Goal: Information Seeking & Learning: Check status

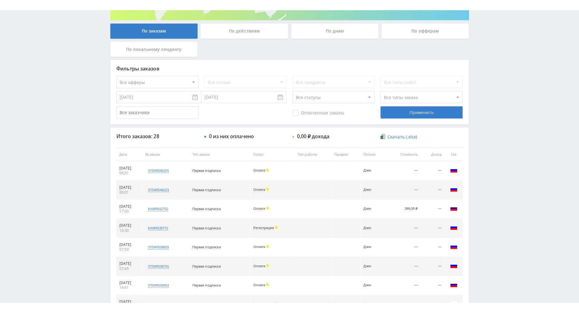
scroll to position [121, 0]
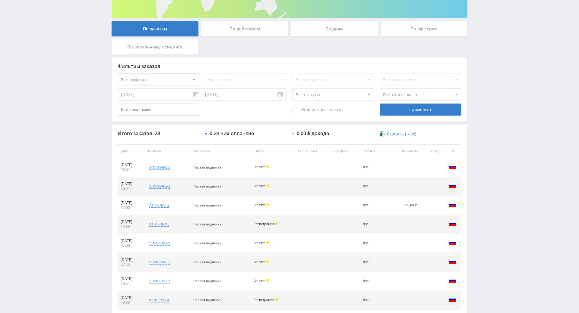
drag, startPoint x: 510, startPoint y: 196, endPoint x: 506, endPoint y: 223, distance: 27.1
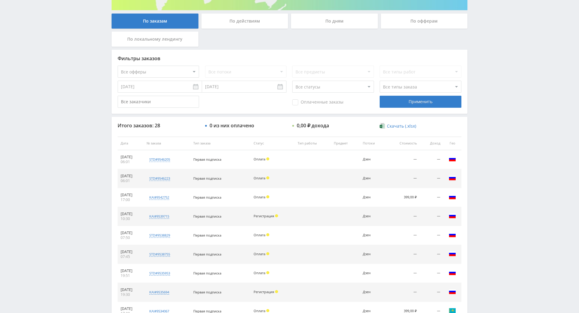
scroll to position [86, 0]
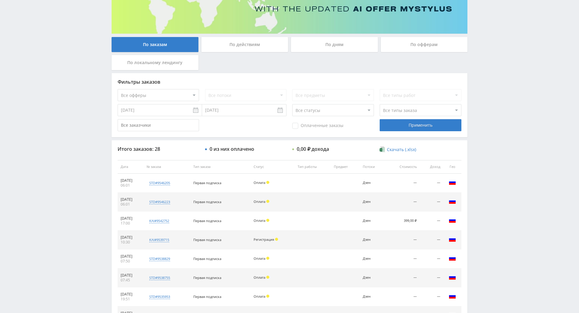
drag, startPoint x: 506, startPoint y: 222, endPoint x: 509, endPoint y: 159, distance: 63.1
click at [515, 112] on div "Telegram-канал Инструменты База знаний Ваш менеджер: [PERSON_NAME] Alex Online …" at bounding box center [289, 167] width 579 height 506
click at [505, 93] on div "Telegram-канал Инструменты База знаний Ваш менеджер: [PERSON_NAME] Alex Online …" at bounding box center [289, 167] width 579 height 506
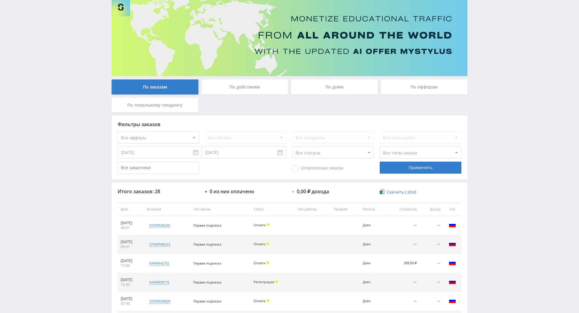
scroll to position [0, 0]
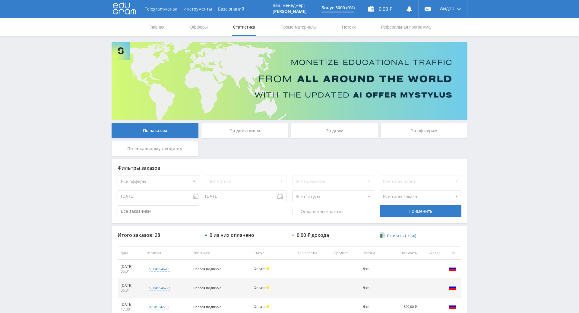
drag, startPoint x: 505, startPoint y: 93, endPoint x: 495, endPoint y: 46, distance: 47.4
click at [490, 62] on div "Telegram-канал Инструменты База знаний Ваш менеджер: [PERSON_NAME] Alex Online …" at bounding box center [289, 253] width 579 height 506
click at [479, 54] on div "Telegram-канал Инструменты База знаний Ваш менеджер: Alex Alex Online @edugram_…" at bounding box center [289, 253] width 579 height 506
click at [483, 59] on div "Telegram-канал Инструменты База знаний Ваш менеджер: Alex Alex Online @edugram_…" at bounding box center [289, 253] width 579 height 506
click at [486, 63] on div "Telegram-канал Инструменты База знаний Ваш менеджер: Alex Alex Online @edugram_…" at bounding box center [289, 253] width 579 height 506
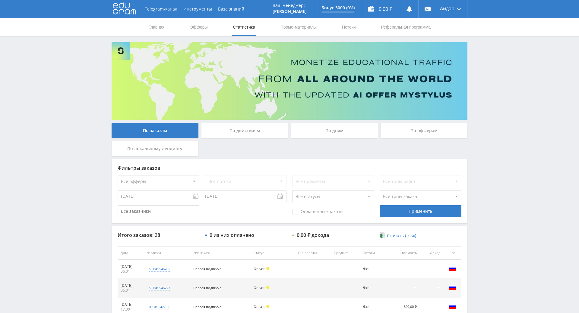
click at [473, 52] on div "Telegram-канал Инструменты База знаний Ваш менеджер: Alex Alex Online @edugram_…" at bounding box center [289, 253] width 579 height 506
click at [191, 29] on link "Офферы" at bounding box center [198, 27] width 19 height 18
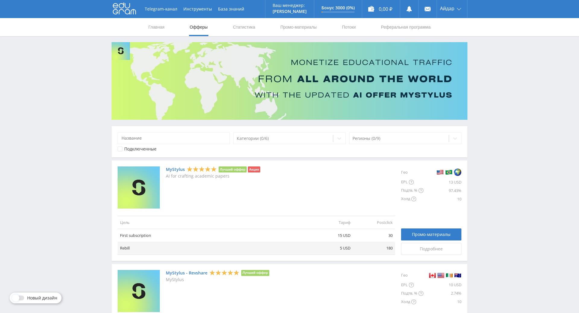
click at [126, 11] on icon at bounding box center [124, 8] width 23 height 12
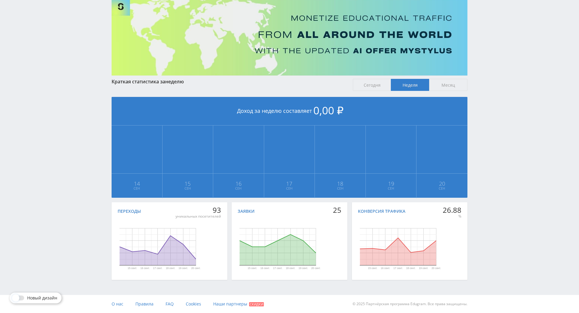
scroll to position [67, 0]
drag, startPoint x: 504, startPoint y: 172, endPoint x: 506, endPoint y: 187, distance: 15.5
drag, startPoint x: 506, startPoint y: 187, endPoint x: 493, endPoint y: 123, distance: 65.4
drag, startPoint x: 493, startPoint y: 123, endPoint x: 494, endPoint y: 133, distance: 10.3
click at [493, 123] on div "Telegram-канал Инструменты База знаний Ваш менеджер: Alex Alex Online @edugram_…" at bounding box center [289, 135] width 579 height 358
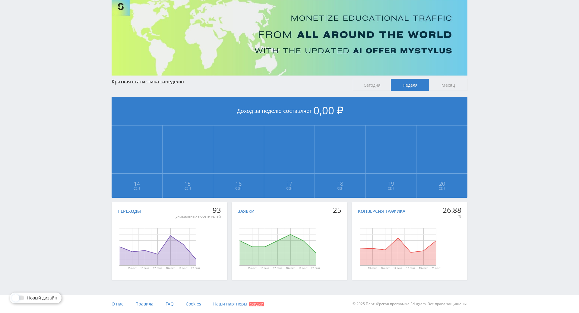
click at [495, 136] on div "Telegram-канал Инструменты База знаний Ваш менеджер: Alex Alex Online @edugram_…" at bounding box center [289, 135] width 579 height 358
drag, startPoint x: 495, startPoint y: 136, endPoint x: 486, endPoint y: 108, distance: 29.4
click at [486, 108] on div "Telegram-канал Инструменты База знаний Ваш менеджер: Alex Alex Online @edugram_…" at bounding box center [289, 135] width 579 height 358
click at [486, 109] on div "Telegram-канал Инструменты База знаний Ваш менеджер: Alex Alex Online @edugram_…" at bounding box center [289, 135] width 579 height 358
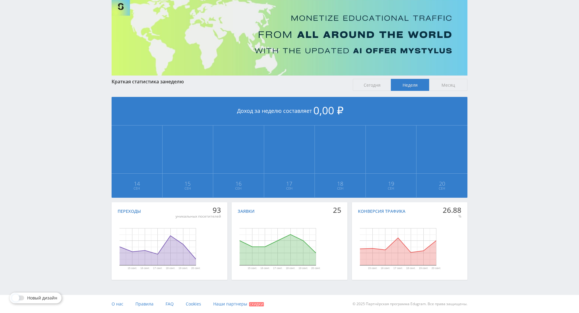
click at [486, 109] on div "Telegram-канал Инструменты База знаний Ваш менеджер: Alex Alex Online @edugram_…" at bounding box center [289, 135] width 579 height 358
click at [485, 93] on div "Telegram-канал Инструменты База знаний Ваш менеджер: Alex Alex Online @edugram_…" at bounding box center [289, 135] width 579 height 358
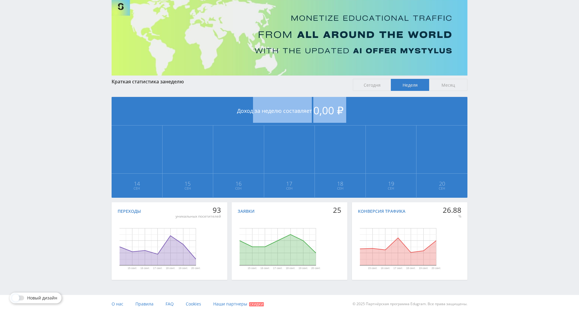
click at [485, 93] on div "Telegram-канал Инструменты База знаний Ваш менеджер: Alex Alex Online @edugram_…" at bounding box center [289, 135] width 579 height 358
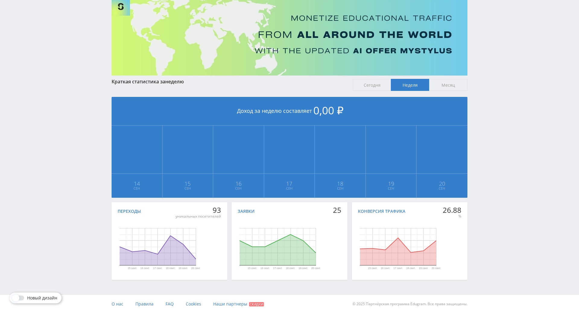
click at [484, 84] on div "Telegram-канал Инструменты База знаний Ваш менеджер: Alex Alex Online @edugram_…" at bounding box center [289, 135] width 579 height 358
click at [485, 88] on div "Telegram-канал Инструменты База знаний Ваш менеджер: Alex Alex Online @edugram_…" at bounding box center [289, 135] width 579 height 358
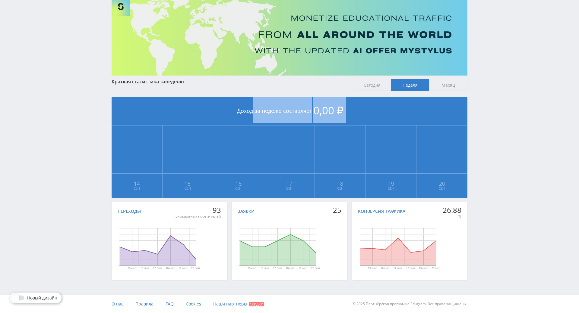
click at [485, 88] on div "Telegram-канал Инструменты База знаний Ваш менеджер: Alex Alex Online @edugram_…" at bounding box center [289, 135] width 579 height 358
click at [485, 82] on div "Telegram-канал Инструменты База знаний Ваш менеджер: Alex Alex Online @edugram_…" at bounding box center [289, 135] width 579 height 358
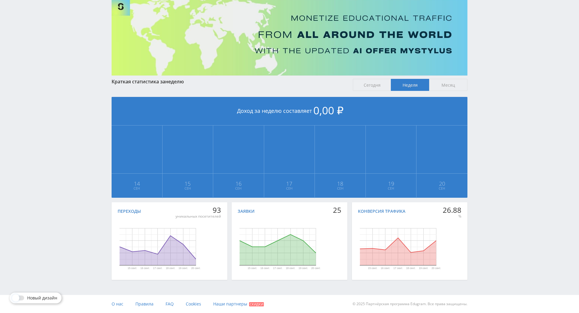
click at [485, 82] on div "Telegram-канал Инструменты База знаний Ваш менеджер: Alex Alex Online @edugram_…" at bounding box center [289, 135] width 579 height 358
drag, startPoint x: 485, startPoint y: 82, endPoint x: 482, endPoint y: 74, distance: 7.9
click at [482, 74] on div "Telegram-канал Инструменты База знаний Ваш менеджер: Alex Alex Online @edugram_…" at bounding box center [289, 135] width 579 height 358
drag, startPoint x: 481, startPoint y: 67, endPoint x: 482, endPoint y: 56, distance: 10.9
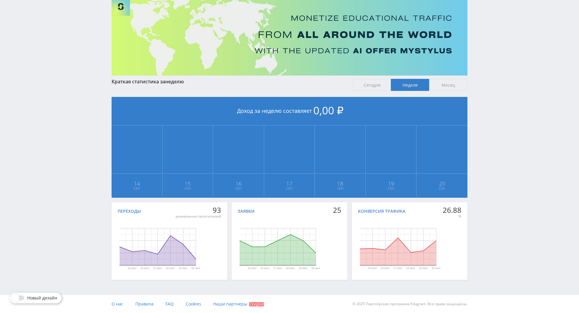
click at [482, 56] on div "Telegram-канал Инструменты База знаний Ваш менеджер: Alex Alex Online @edugram_…" at bounding box center [289, 135] width 579 height 358
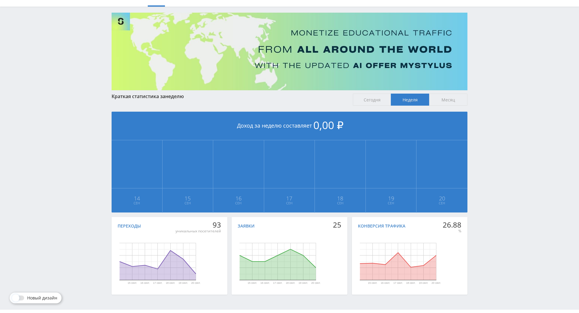
scroll to position [0, 0]
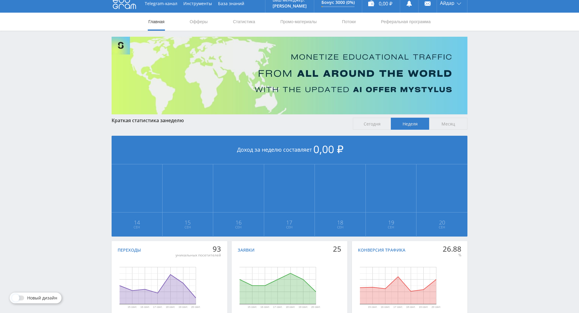
drag, startPoint x: 485, startPoint y: 190, endPoint x: 479, endPoint y: 154, distance: 36.3
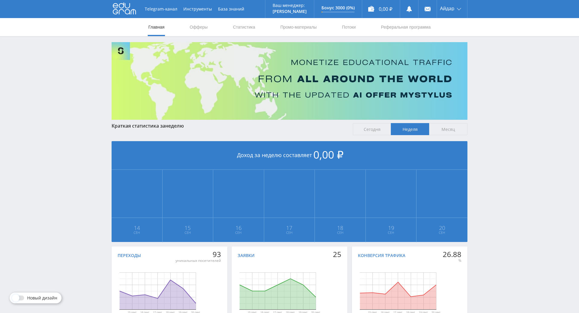
click at [437, 132] on span "Месяц" at bounding box center [448, 129] width 38 height 12
click at [0, 0] on input "Месяц" at bounding box center [0, 0] width 0 height 0
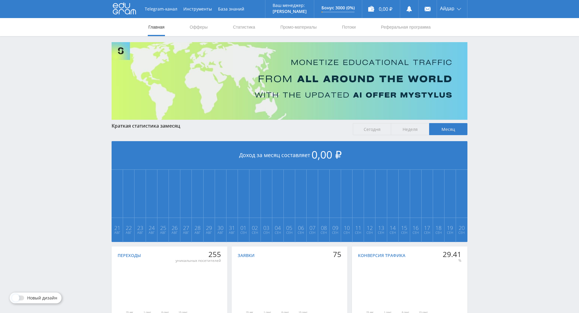
drag, startPoint x: 509, startPoint y: 181, endPoint x: 508, endPoint y: 193, distance: 12.7
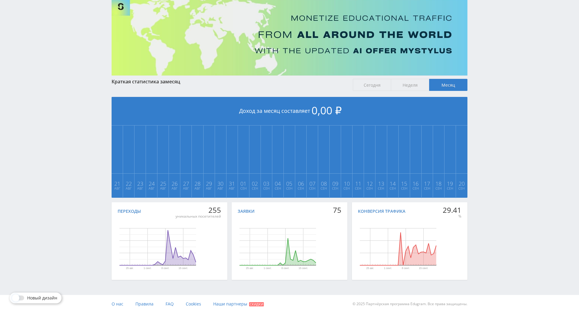
drag, startPoint x: 508, startPoint y: 224, endPoint x: 508, endPoint y: 231, distance: 7.5
drag, startPoint x: 506, startPoint y: 207, endPoint x: 506, endPoint y: 203, distance: 4.5
click at [504, 171] on div "Telegram-канал Инструменты База знаний Ваш менеджер: Alex Alex Online @edugram_…" at bounding box center [289, 135] width 579 height 358
click at [506, 173] on div "Telegram-канал Инструменты База знаний Ваш менеджер: Alex Alex Online @edugram_…" at bounding box center [289, 135] width 579 height 358
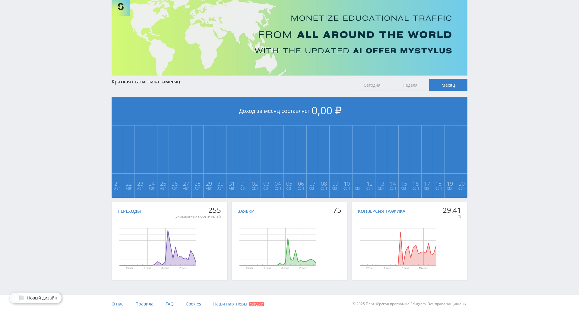
drag, startPoint x: 506, startPoint y: 173, endPoint x: 506, endPoint y: 144, distance: 29.2
click at [506, 144] on div "Telegram-канал Инструменты База знаний Ваш менеджер: Alex Alex Online @edugram_…" at bounding box center [289, 135] width 579 height 358
click at [502, 124] on div "Telegram-канал Инструменты База знаний Ваш менеджер: Alex Alex Online @edugram_…" at bounding box center [289, 135] width 579 height 358
drag, startPoint x: 504, startPoint y: 133, endPoint x: 504, endPoint y: 137, distance: 4.9
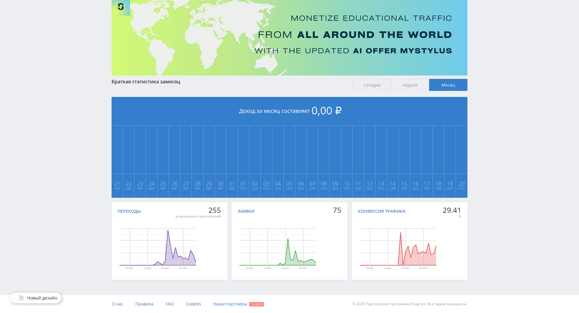
click at [504, 137] on div "Telegram-канал Инструменты База знаний Ваш менеджер: Alex Alex Online @edugram_…" at bounding box center [289, 135] width 579 height 358
click at [505, 139] on div "Telegram-канал Инструменты База знаний Ваш менеджер: Alex Alex Online @edugram_…" at bounding box center [289, 135] width 579 height 358
click at [500, 127] on div "Telegram-канал Инструменты База знаний Ваш менеджер: Alex Alex Online @edugram_…" at bounding box center [289, 135] width 579 height 358
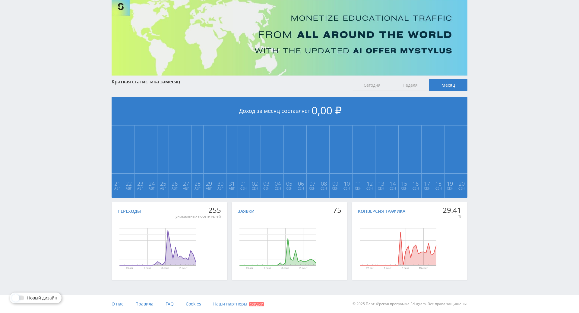
click at [501, 129] on div "Telegram-канал Инструменты База знаний Ваш менеджер: Alex Alex Online @edugram_…" at bounding box center [289, 135] width 579 height 358
drag, startPoint x: 501, startPoint y: 129, endPoint x: 497, endPoint y: 110, distance: 19.9
click at [497, 110] on div "Telegram-канал Инструменты База знаний Ваш менеджер: Alex Alex Online @edugram_…" at bounding box center [289, 135] width 579 height 358
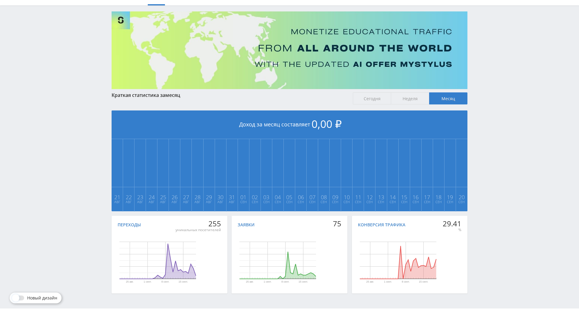
drag, startPoint x: 495, startPoint y: 131, endPoint x: 497, endPoint y: 116, distance: 14.8
click at [498, 126] on div "Telegram-канал Инструменты База знаний Ваш менеджер: Alex Alex Online @edugram_…" at bounding box center [289, 148] width 579 height 358
drag, startPoint x: 498, startPoint y: 126, endPoint x: 500, endPoint y: 94, distance: 31.7
click at [500, 94] on div "Telegram-канал Инструменты База знаний Ваш менеджер: Alex Alex Online @edugram_…" at bounding box center [289, 148] width 579 height 358
click at [501, 94] on div "Telegram-канал Инструменты База знаний Ваш менеджер: Alex Alex Online @edugram_…" at bounding box center [289, 148] width 579 height 358
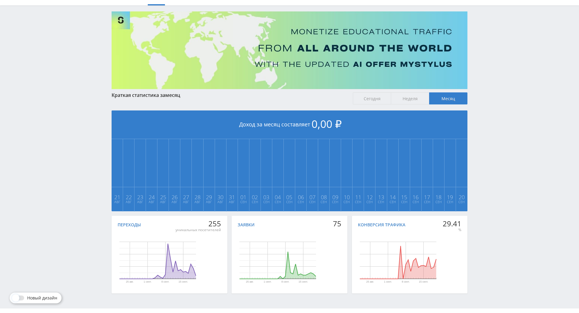
click at [498, 71] on div "Telegram-канал Инструменты База знаний Ваш менеджер: Alex Alex Online @edugram_…" at bounding box center [289, 148] width 579 height 358
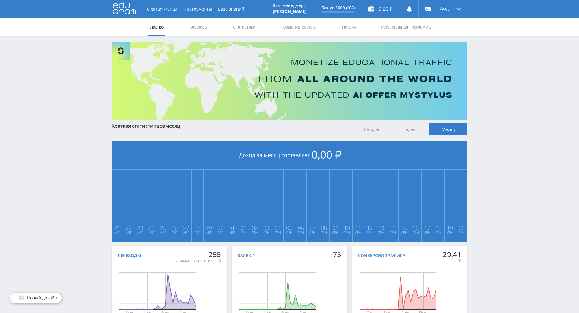
drag, startPoint x: 498, startPoint y: 96, endPoint x: 511, endPoint y: 16, distance: 81.2
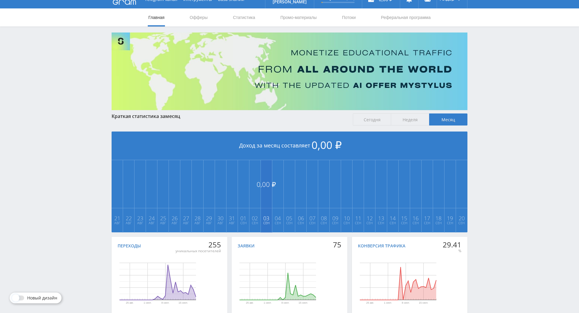
scroll to position [67, 0]
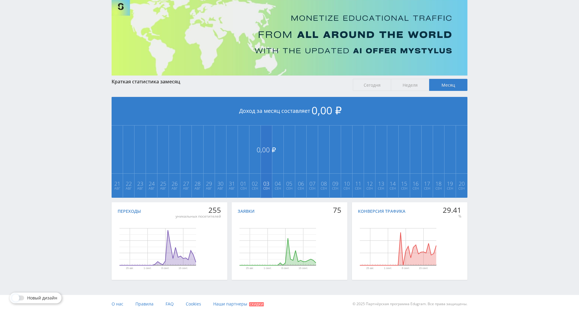
drag, startPoint x: 253, startPoint y: 139, endPoint x: 260, endPoint y: 155, distance: 17.9
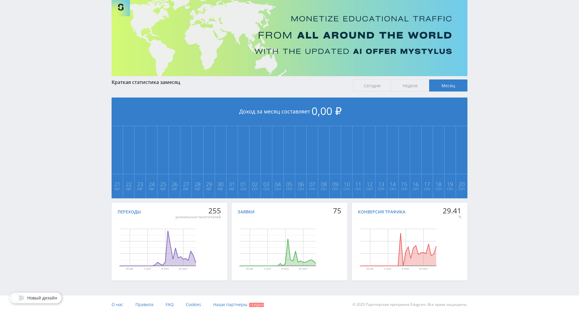
scroll to position [23, 0]
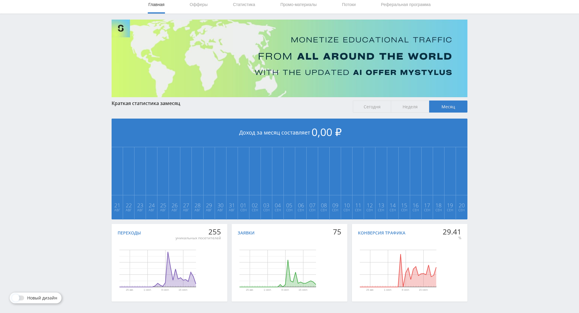
drag, startPoint x: 291, startPoint y: 202, endPoint x: 344, endPoint y: 83, distance: 130.0
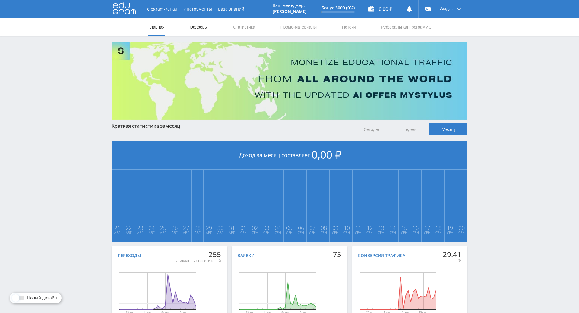
click at [193, 24] on link "Офферы" at bounding box center [198, 27] width 19 height 18
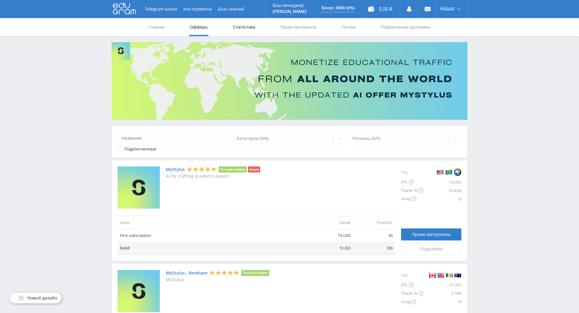
click at [236, 33] on link "Статистика" at bounding box center [244, 27] width 24 height 18
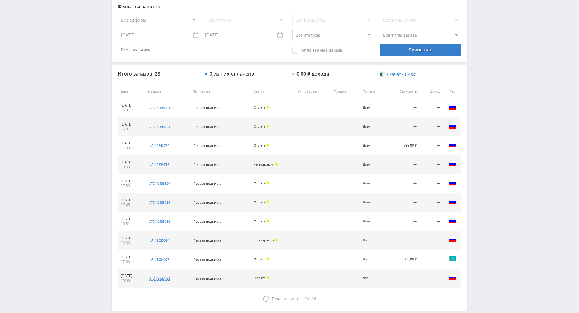
scroll to position [215, 0]
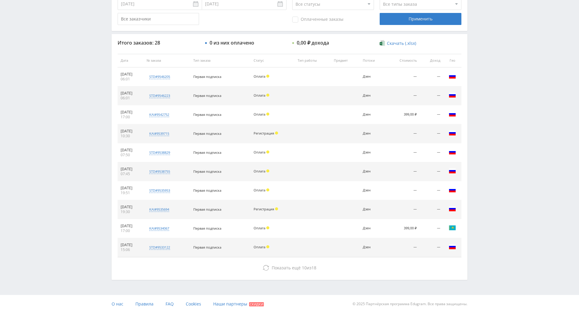
drag, startPoint x: 518, startPoint y: 175, endPoint x: 509, endPoint y: 230, distance: 55.3
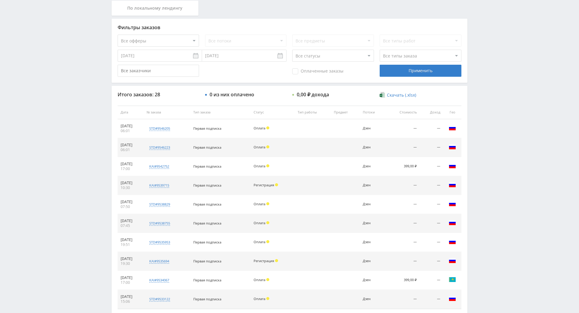
scroll to position [0, 0]
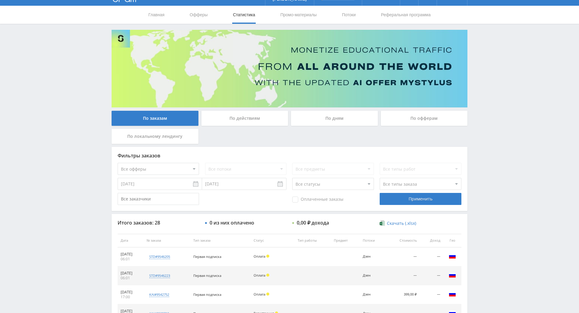
drag, startPoint x: 487, startPoint y: 224, endPoint x: 490, endPoint y: 177, distance: 47.7
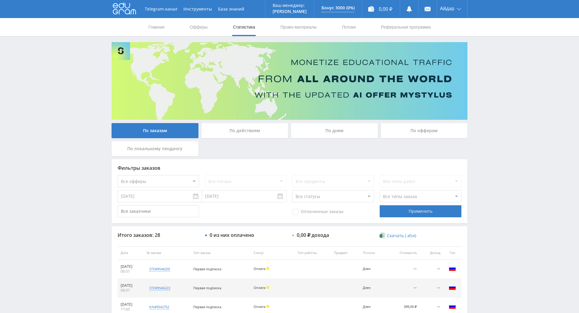
drag, startPoint x: 497, startPoint y: 194, endPoint x: 496, endPoint y: 191, distance: 3.1
click at [483, 156] on div "Telegram-канал Инструменты База знаний Ваш менеджер: Alex Alex Online @edugram_…" at bounding box center [289, 253] width 579 height 506
drag, startPoint x: 490, startPoint y: 161, endPoint x: 488, endPoint y: 155, distance: 6.3
click at [483, 145] on div "Telegram-канал Инструменты База знаний Ваш менеджер: Alex Alex Online @edugram_…" at bounding box center [289, 253] width 579 height 506
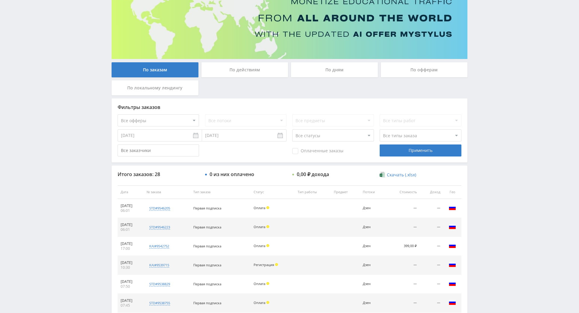
drag, startPoint x: 482, startPoint y: 162, endPoint x: 484, endPoint y: 196, distance: 34.1
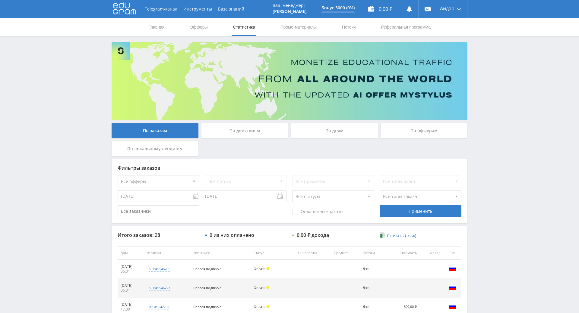
drag, startPoint x: 484, startPoint y: 201, endPoint x: 482, endPoint y: 172, distance: 29.3
drag, startPoint x: 488, startPoint y: 178, endPoint x: 479, endPoint y: 123, distance: 56.2
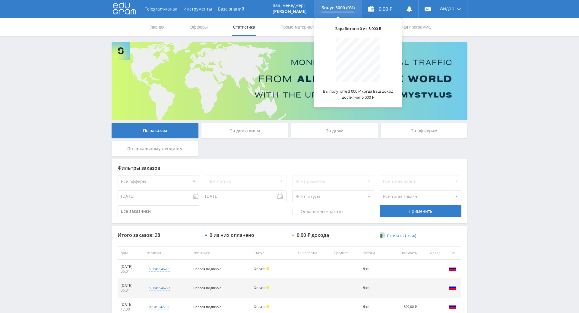
click at [347, 12] on div at bounding box center [337, 11] width 33 height 1
click at [338, 5] on p "Бонус 3000 (0%)" at bounding box center [337, 7] width 33 height 5
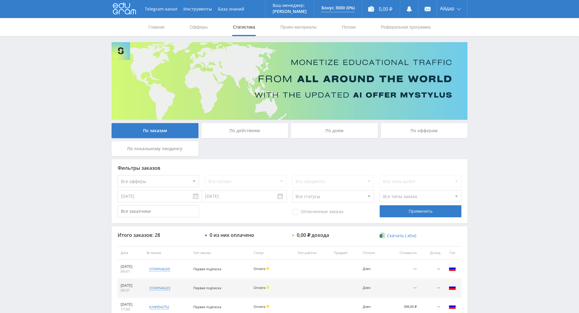
click at [417, 133] on div "По офферам" at bounding box center [424, 130] width 87 height 15
click at [0, 0] on input "По офферам" at bounding box center [0, 0] width 0 height 0
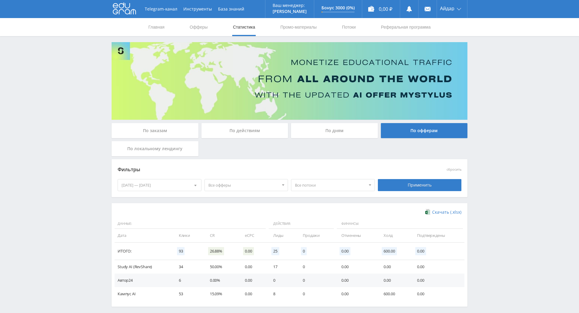
click at [331, 133] on div "По дням" at bounding box center [334, 130] width 87 height 15
click at [0, 0] on input "По дням" at bounding box center [0, 0] width 0 height 0
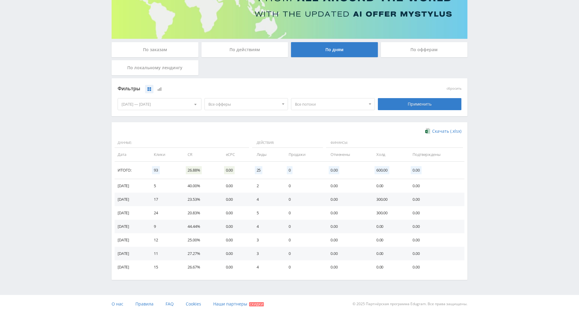
scroll to position [104, 0]
drag, startPoint x: 281, startPoint y: 149, endPoint x: 288, endPoint y: 176, distance: 28.0
click at [165, 99] on div "14.09.2025 — 20.09.2025" at bounding box center [159, 104] width 83 height 11
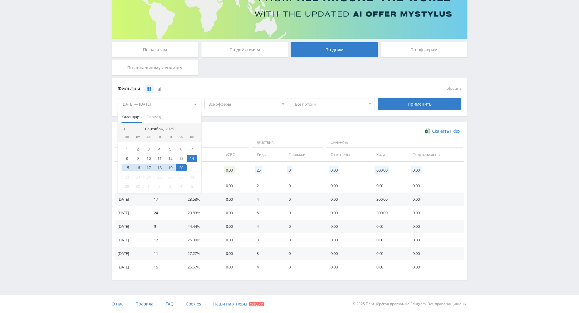
click at [225, 99] on span "Все офферы" at bounding box center [243, 104] width 71 height 11
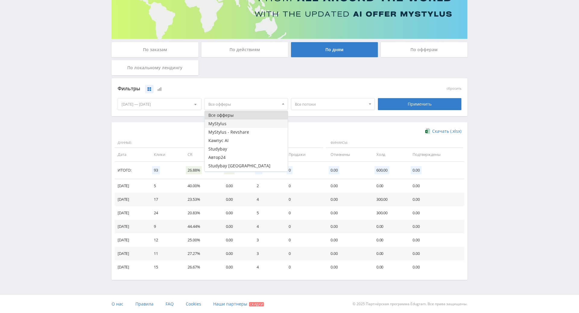
click at [219, 120] on button "MyStylus" at bounding box center [246, 124] width 83 height 8
click at [231, 137] on button "Кампус AI" at bounding box center [246, 141] width 83 height 8
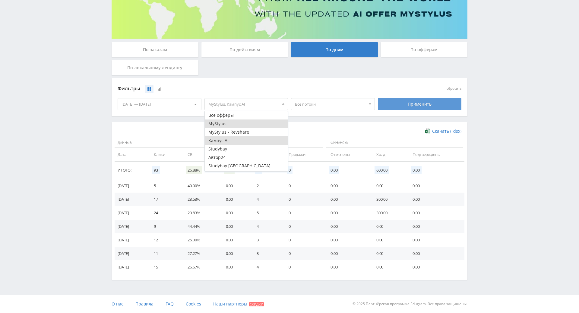
click at [400, 98] on div "Применить" at bounding box center [420, 104] width 84 height 12
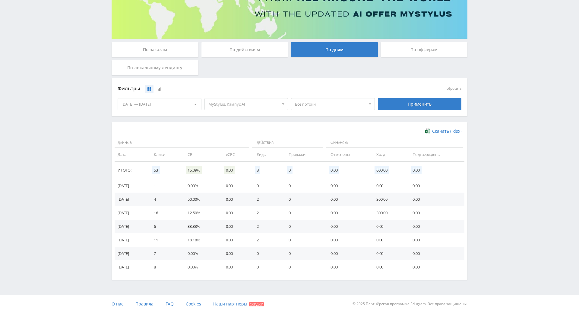
click at [238, 99] on span "MyStylus, Кампус AI" at bounding box center [243, 104] width 71 height 11
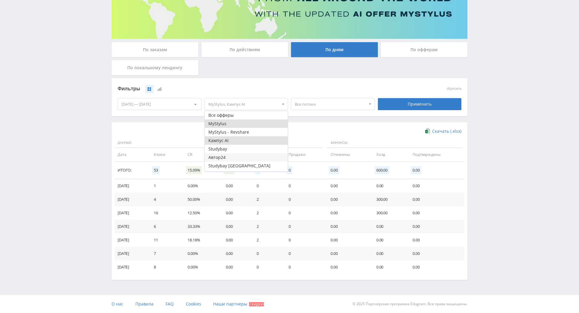
scroll to position [7, 0]
click at [237, 163] on button "Study AI (RevShare)" at bounding box center [246, 167] width 83 height 8
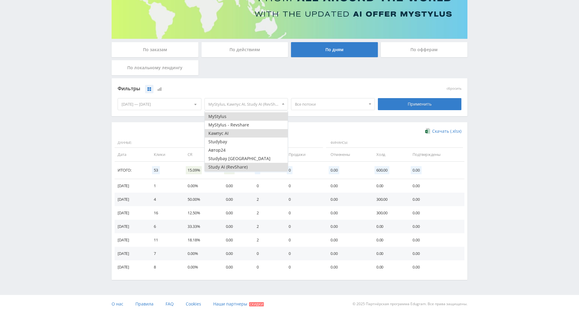
click at [230, 129] on button "Кампус AI" at bounding box center [246, 133] width 83 height 8
click at [225, 112] on button "MyStylus" at bounding box center [246, 116] width 83 height 8
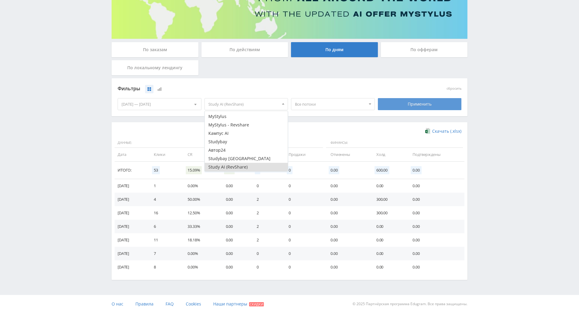
click at [410, 98] on div "Применить" at bounding box center [420, 104] width 84 height 12
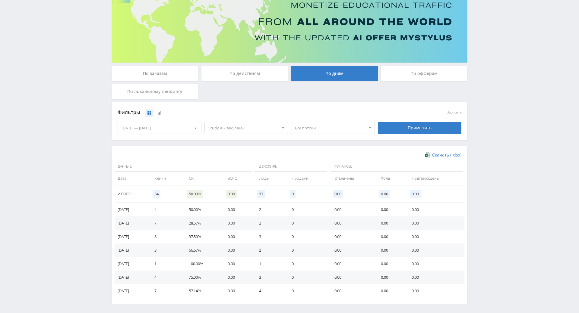
scroll to position [104, 0]
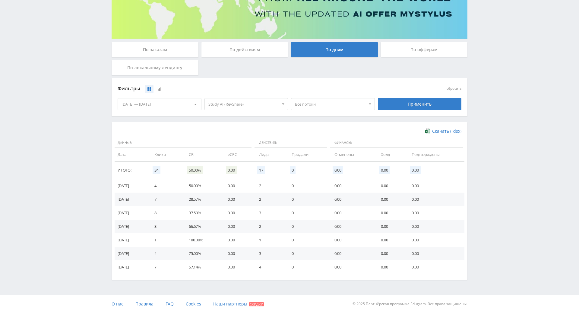
drag, startPoint x: 320, startPoint y: 164, endPoint x: 321, endPoint y: 155, distance: 8.2
click at [265, 99] on span "Study AI (RevShare)" at bounding box center [243, 104] width 71 height 11
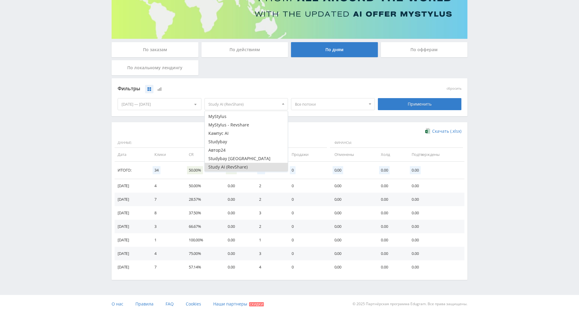
click at [239, 163] on button "Study AI (RevShare)" at bounding box center [246, 167] width 83 height 8
click at [232, 129] on button "Кампус AI" at bounding box center [246, 133] width 83 height 8
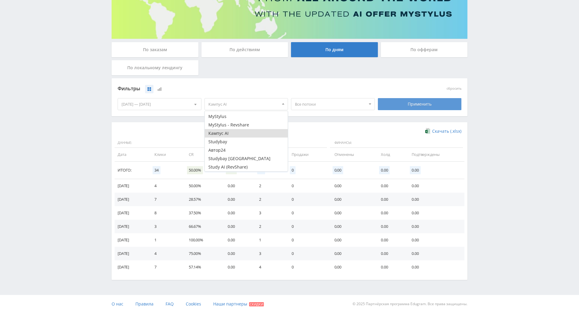
click at [397, 98] on div "Применить" at bounding box center [420, 104] width 84 height 12
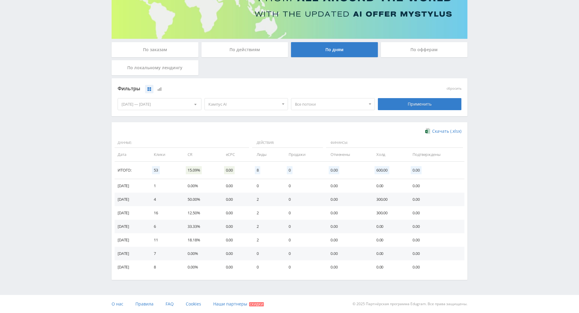
drag, startPoint x: 271, startPoint y: 166, endPoint x: 274, endPoint y: 202, distance: 36.0
drag, startPoint x: 253, startPoint y: 80, endPoint x: 250, endPoint y: 86, distance: 7.4
click at [253, 99] on span "Кампус AI" at bounding box center [243, 104] width 71 height 11
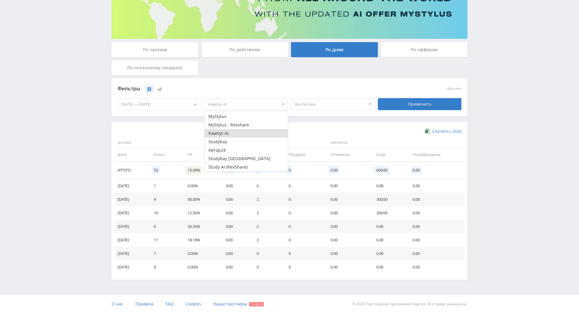
click at [224, 129] on button "Кампус AI" at bounding box center [246, 133] width 83 height 8
click at [227, 138] on button "Studybay" at bounding box center [246, 142] width 83 height 8
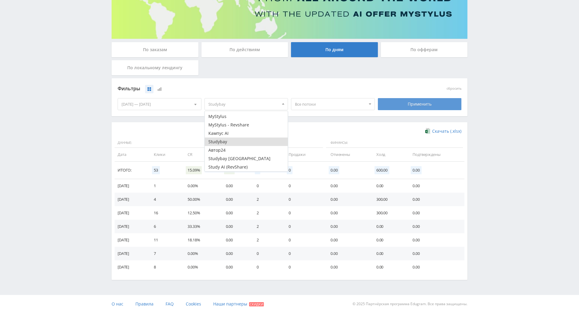
click at [395, 98] on div "Применить" at bounding box center [420, 104] width 84 height 12
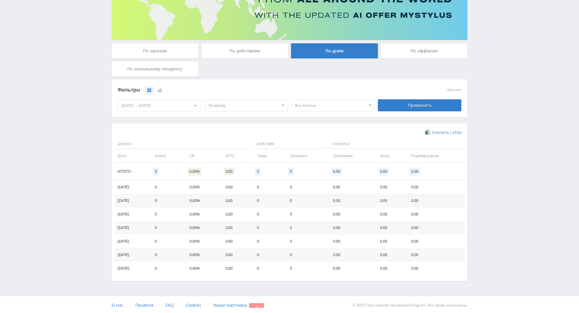
scroll to position [104, 0]
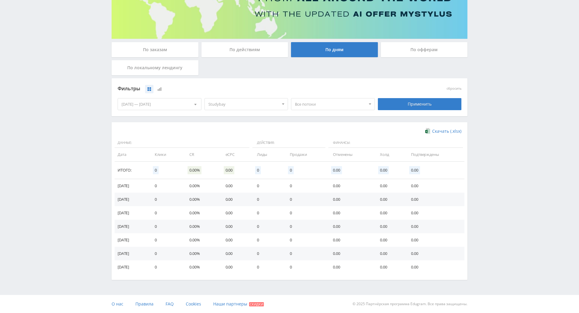
click at [247, 99] on span "Studybay" at bounding box center [243, 104] width 71 height 11
click at [228, 138] on button "Studybay" at bounding box center [246, 142] width 83 height 8
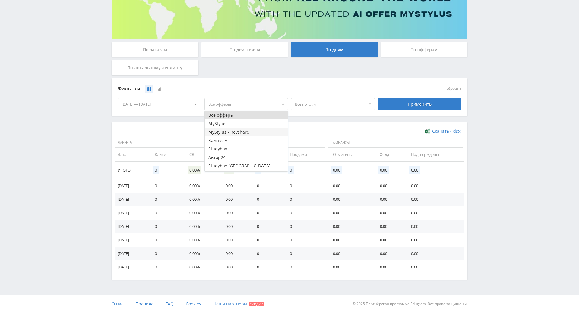
click at [232, 128] on button "MyStylus - Revshare" at bounding box center [246, 132] width 83 height 8
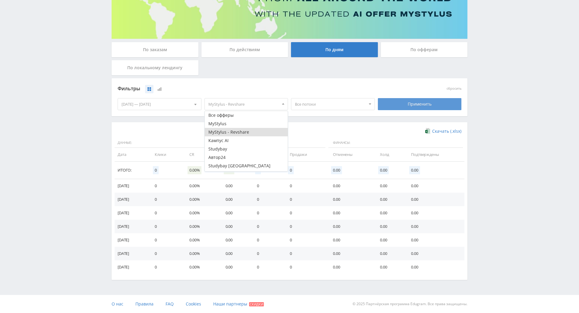
click at [404, 98] on div "Применить" at bounding box center [420, 104] width 84 height 12
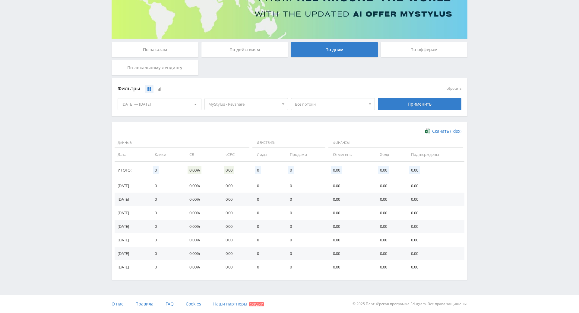
scroll to position [104, 0]
click at [238, 99] on span "MyStylus - Revshare" at bounding box center [243, 104] width 71 height 11
click at [220, 128] on button "MyStylus - Revshare" at bounding box center [246, 132] width 83 height 8
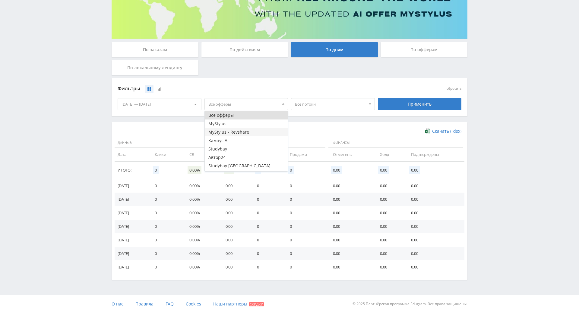
scroll to position [7, 0]
click at [230, 163] on button "Study AI (RevShare)" at bounding box center [246, 167] width 83 height 8
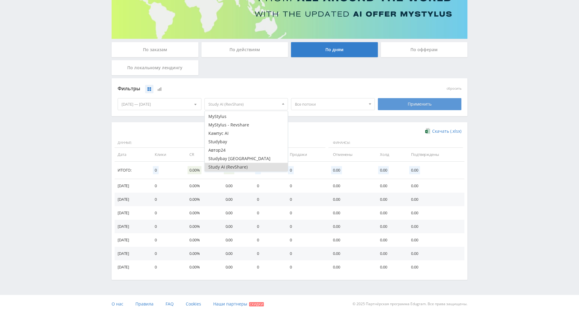
click at [397, 98] on div "Применить" at bounding box center [420, 104] width 84 height 12
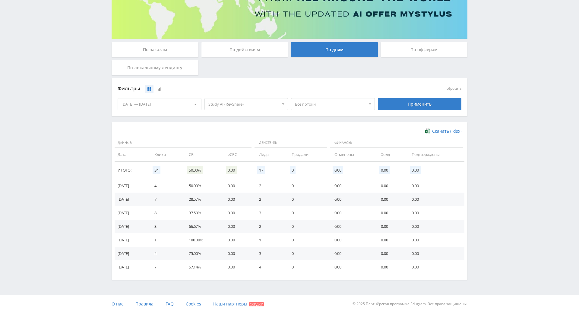
scroll to position [104, 0]
click at [265, 179] on td "2" at bounding box center [269, 186] width 33 height 14
click at [229, 99] on span "Study AI (RevShare)" at bounding box center [243, 104] width 71 height 11
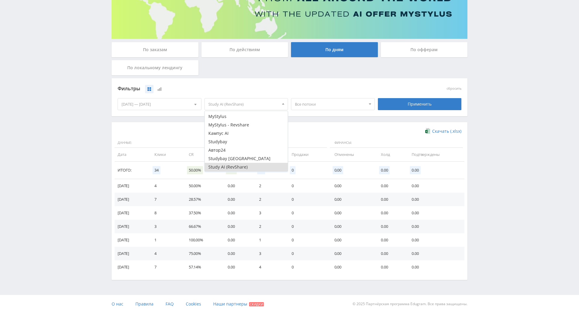
click at [234, 163] on button "Study AI (RevShare)" at bounding box center [246, 167] width 83 height 8
click at [231, 155] on button "Studybay [GEOGRAPHIC_DATA]" at bounding box center [246, 159] width 83 height 8
click at [236, 146] on button "Автор24" at bounding box center [246, 150] width 83 height 8
click at [242, 155] on button "Studybay [GEOGRAPHIC_DATA]" at bounding box center [246, 159] width 83 height 8
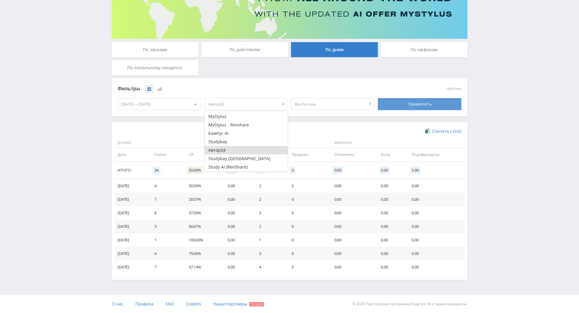
click at [419, 98] on div "Применить" at bounding box center [420, 104] width 84 height 12
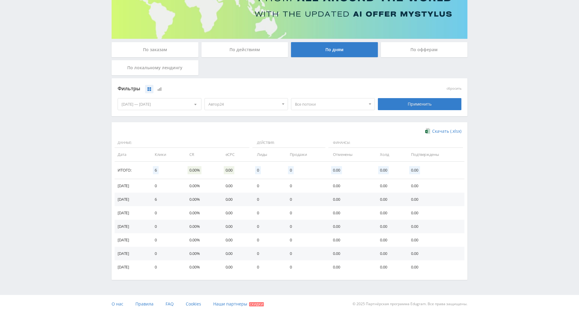
drag, startPoint x: 323, startPoint y: 185, endPoint x: 323, endPoint y: 192, distance: 6.9
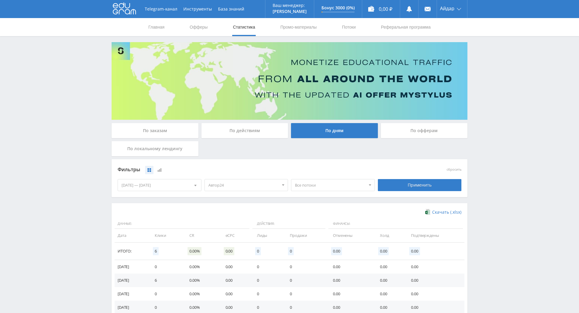
drag, startPoint x: 246, startPoint y: 108, endPoint x: 114, endPoint y: 28, distance: 154.8
click at [191, 25] on link "Офферы" at bounding box center [198, 27] width 19 height 18
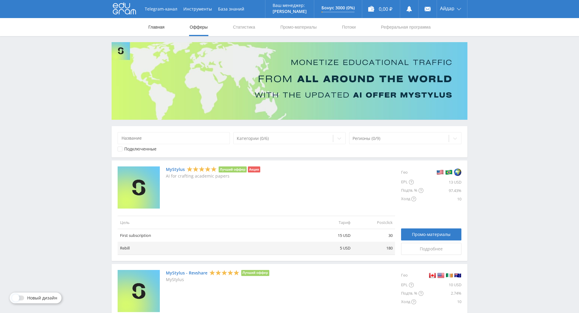
click at [160, 24] on link "Главная" at bounding box center [156, 27] width 17 height 18
